Goal: Check status: Check status

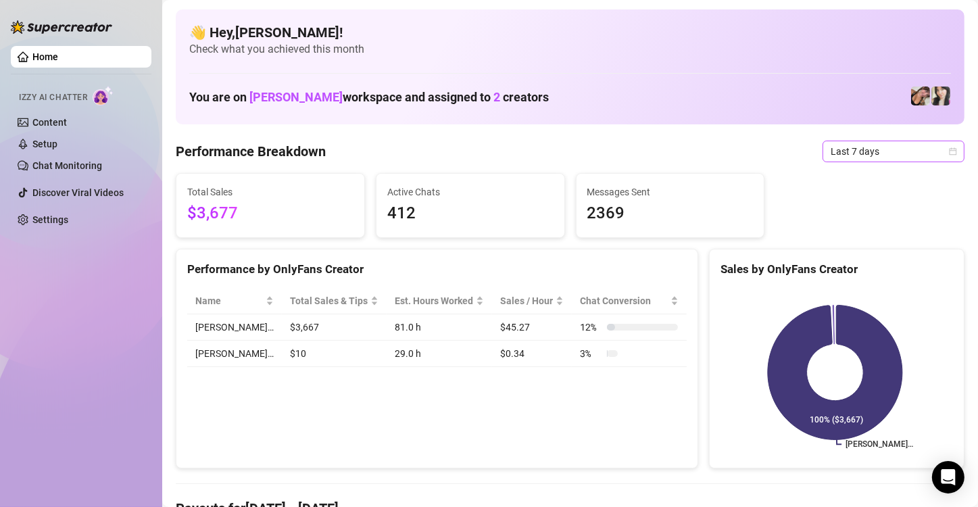
click at [949, 155] on icon "calendar" at bounding box center [953, 151] width 8 height 8
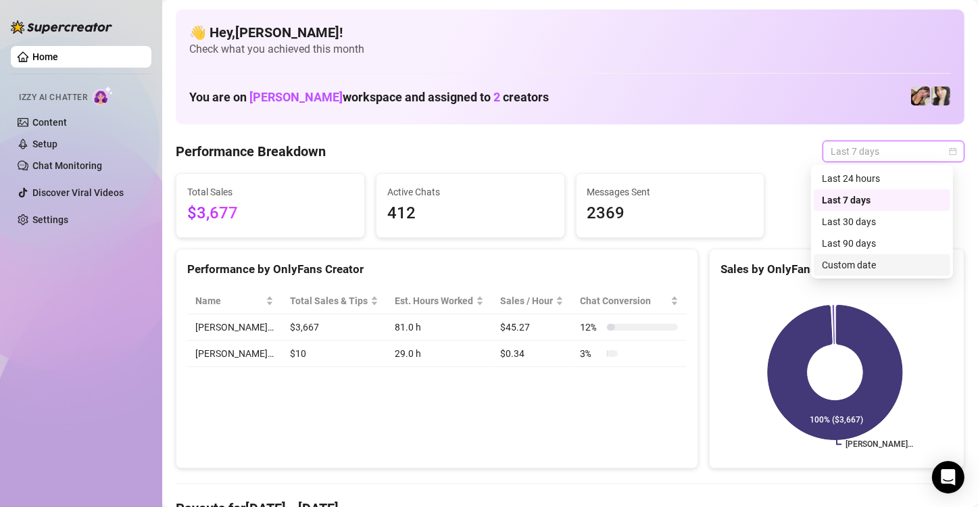
click at [876, 265] on div "Custom date" at bounding box center [882, 264] width 120 height 15
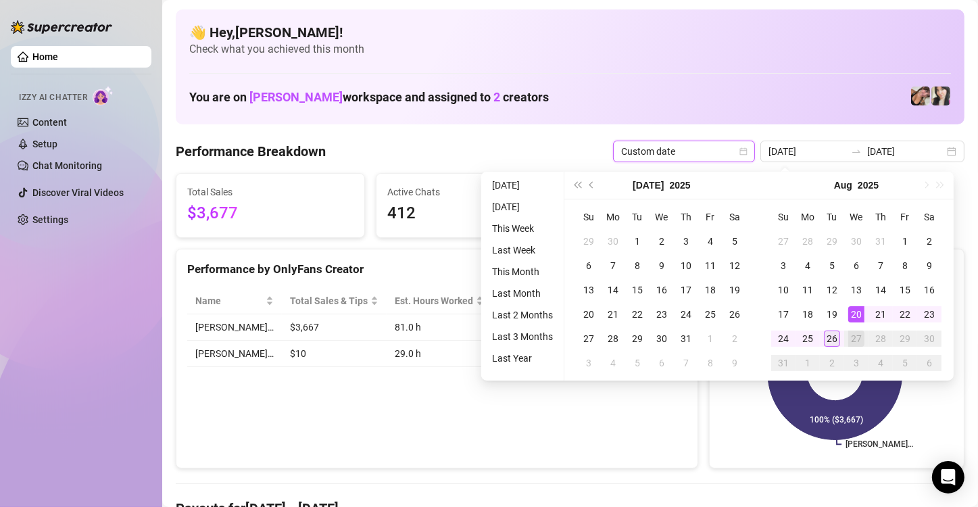
type input "[DATE]"
click at [834, 339] on div "26" at bounding box center [832, 338] width 16 height 16
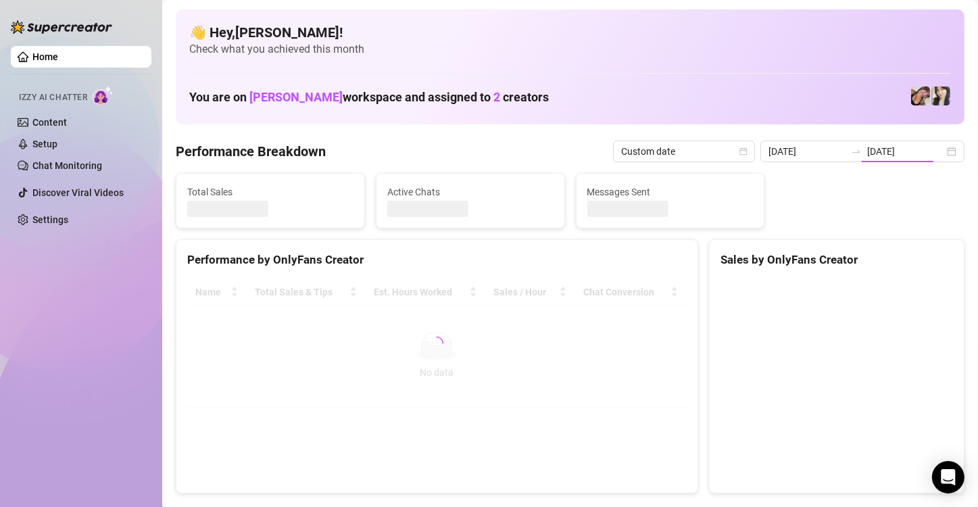
type input "[DATE]"
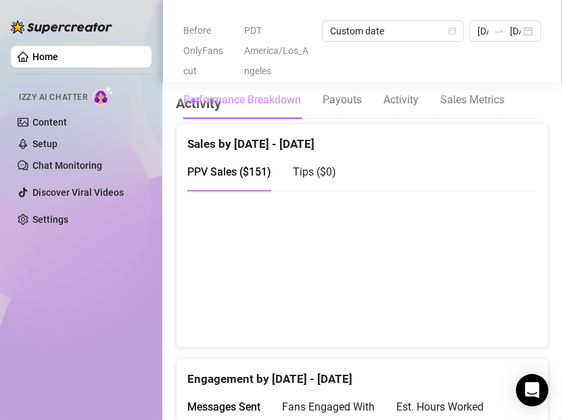
scroll to position [886, 0]
